Goal: Transaction & Acquisition: Subscribe to service/newsletter

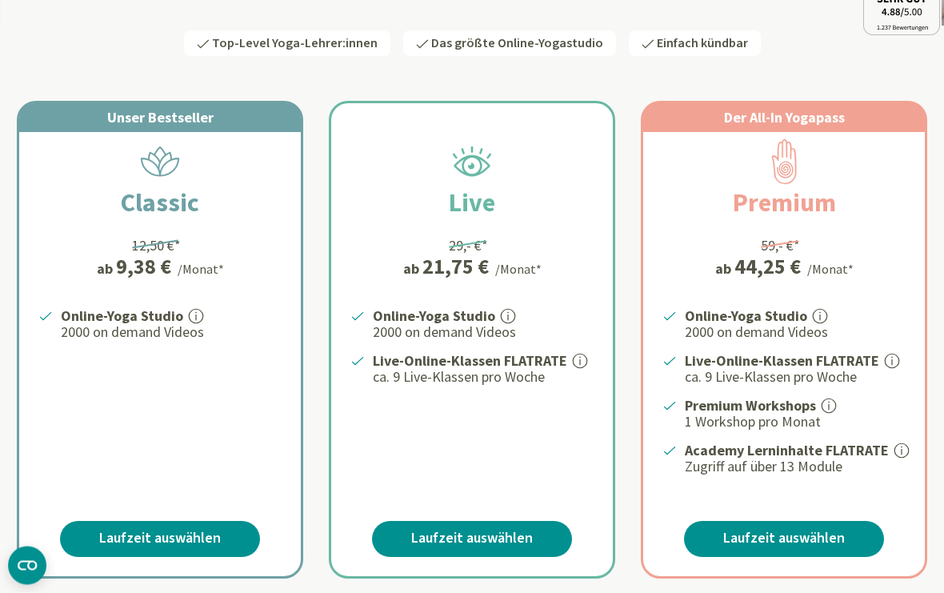
scroll to position [242, 0]
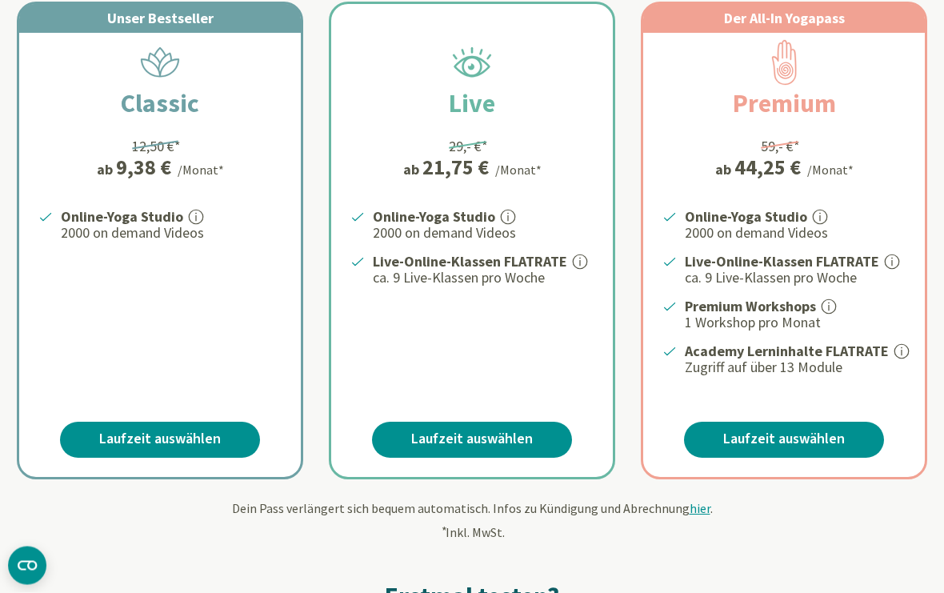
click at [128, 440] on link "Laufzeit auswählen" at bounding box center [160, 440] width 200 height 36
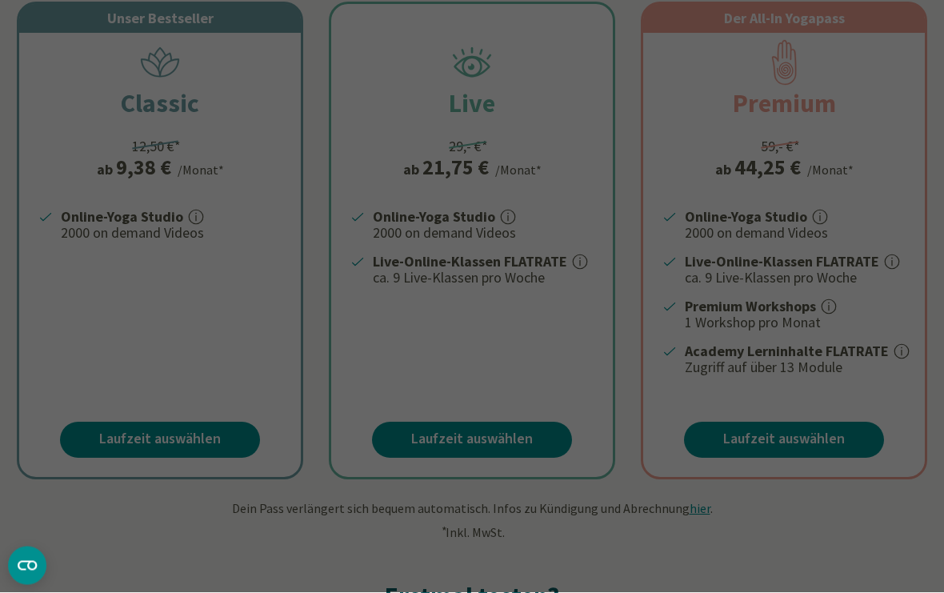
scroll to position [338, 0]
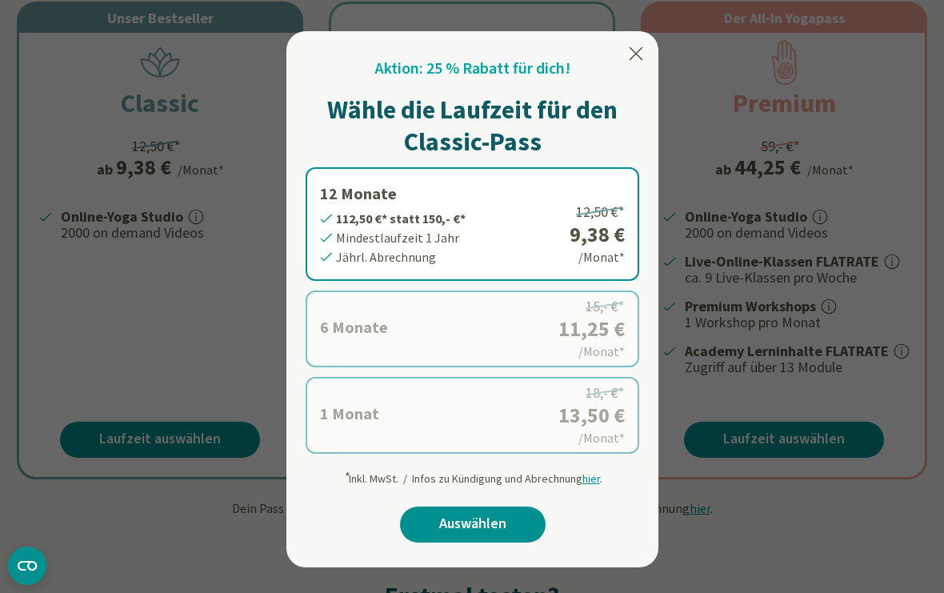
click at [42, 298] on div at bounding box center [472, 296] width 944 height 593
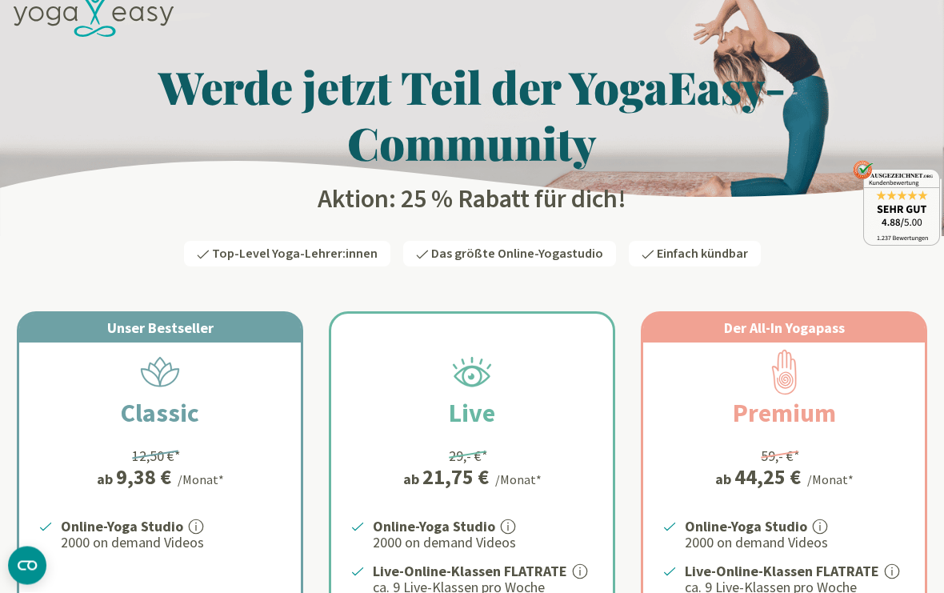
scroll to position [0, 0]
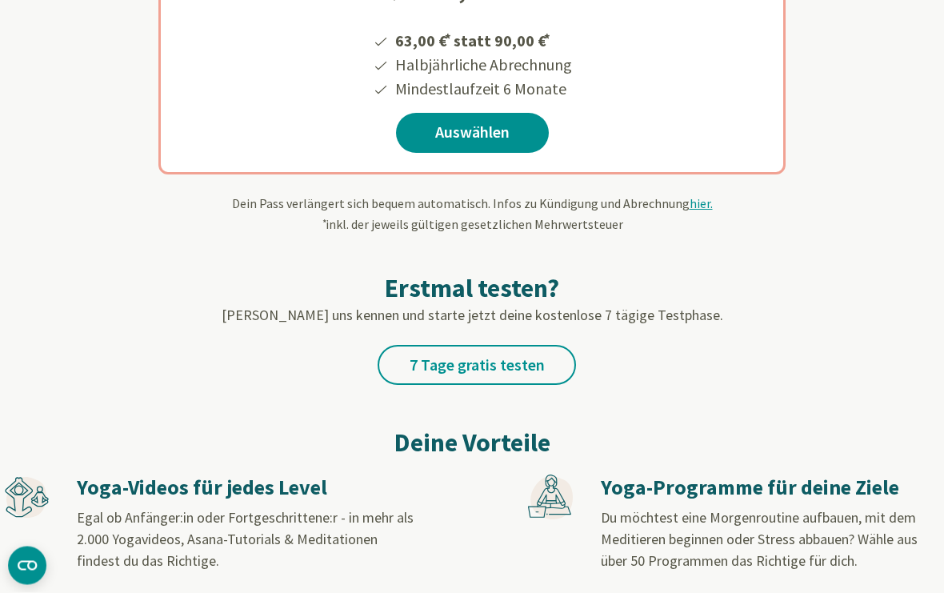
scroll to position [491, 0]
click at [458, 135] on link "Auswählen" at bounding box center [472, 133] width 153 height 40
